Goal: Information Seeking & Learning: Learn about a topic

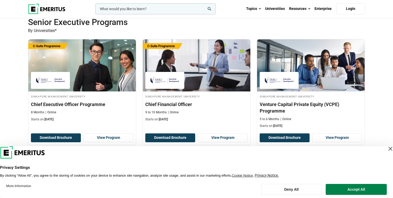
scroll to position [162, 0]
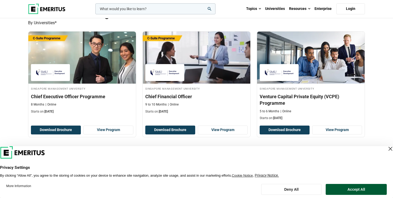
click at [372, 186] on button "Accept All" at bounding box center [356, 188] width 61 height 11
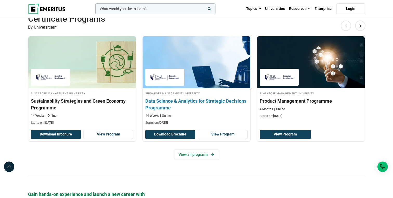
scroll to position [338, 0]
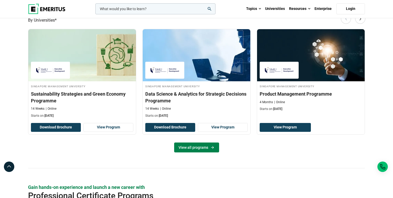
click at [197, 146] on link "View all programs" at bounding box center [196, 147] width 45 height 10
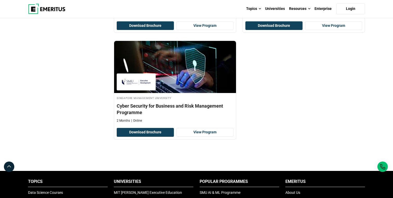
scroll to position [382, 0]
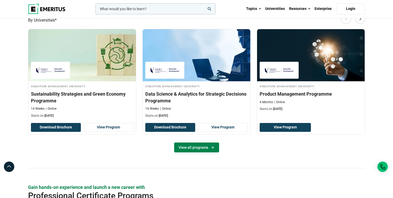
click at [206, 146] on link "View all programs" at bounding box center [196, 147] width 45 height 10
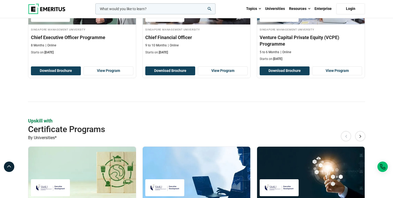
scroll to position [310, 0]
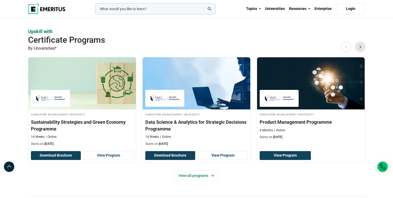
click at [362, 48] on button "Next" at bounding box center [360, 46] width 10 height 10
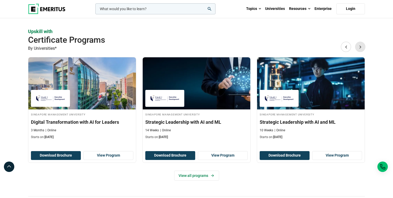
click at [362, 48] on button "Next" at bounding box center [360, 46] width 10 height 10
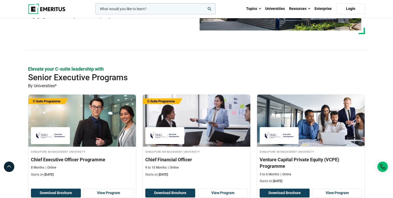
scroll to position [0, 0]
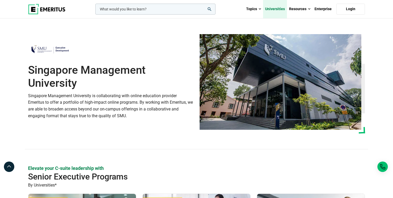
click at [279, 10] on link "Universities" at bounding box center [275, 9] width 24 height 18
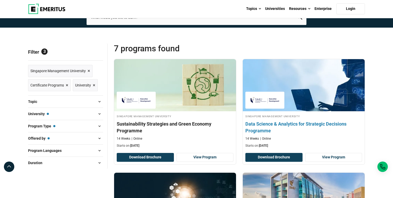
scroll to position [54, 0]
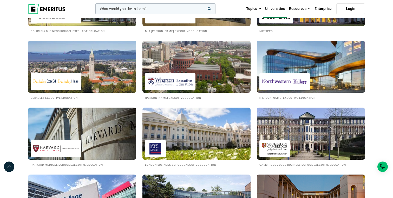
scroll to position [144, 0]
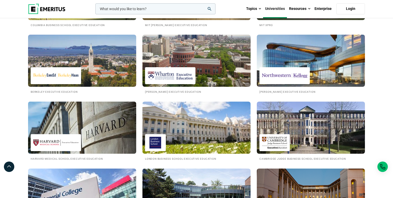
click at [90, 137] on img at bounding box center [82, 127] width 119 height 57
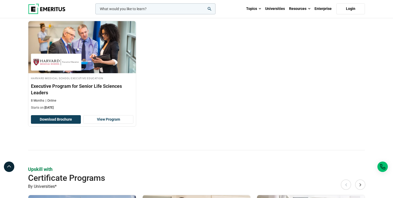
scroll to position [193, 0]
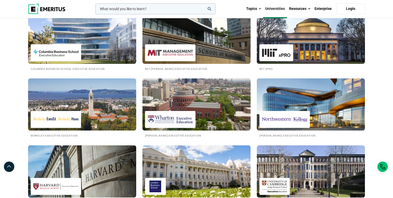
scroll to position [98, 0]
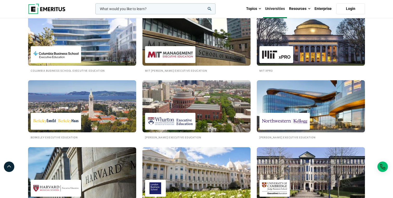
click at [190, 170] on img at bounding box center [196, 172] width 119 height 57
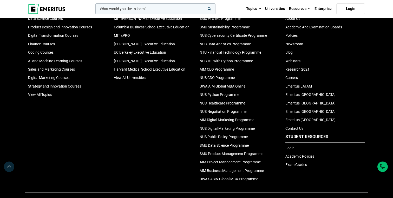
scroll to position [540, 0]
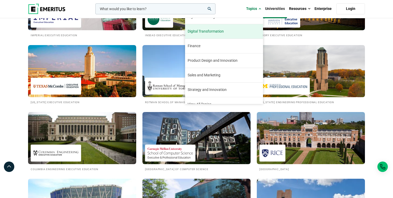
scroll to position [54, 0]
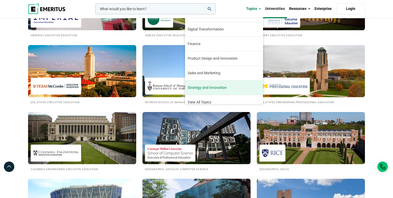
click at [232, 85] on link "Strategy and Innovation Innovation and strategy are key instruments in charting…" at bounding box center [224, 87] width 78 height 14
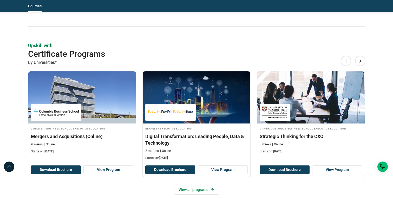
scroll to position [490, 0]
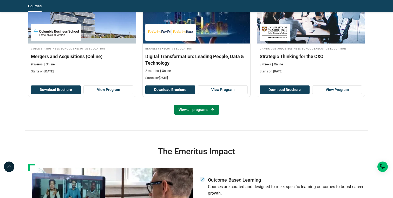
click at [210, 108] on icon at bounding box center [212, 109] width 4 height 4
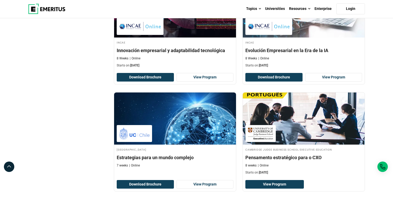
scroll to position [884, 0]
